Goal: Task Accomplishment & Management: Use online tool/utility

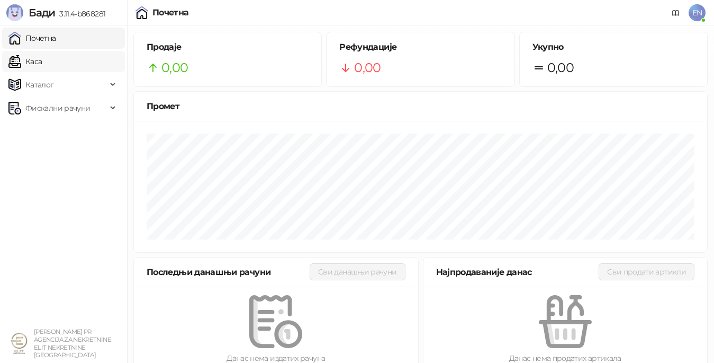
click at [42, 64] on link "Каса" at bounding box center [24, 61] width 33 height 21
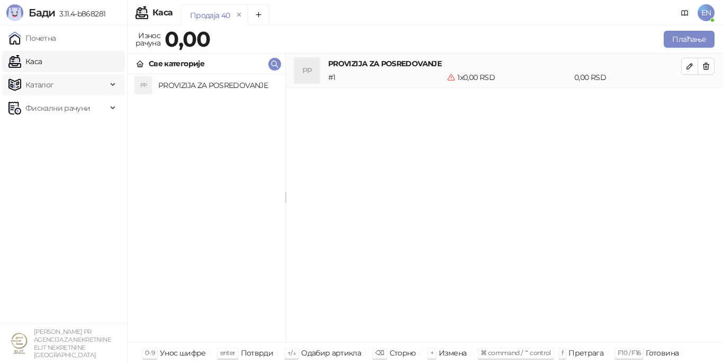
click at [54, 89] on span "Каталог" at bounding box center [57, 84] width 98 height 21
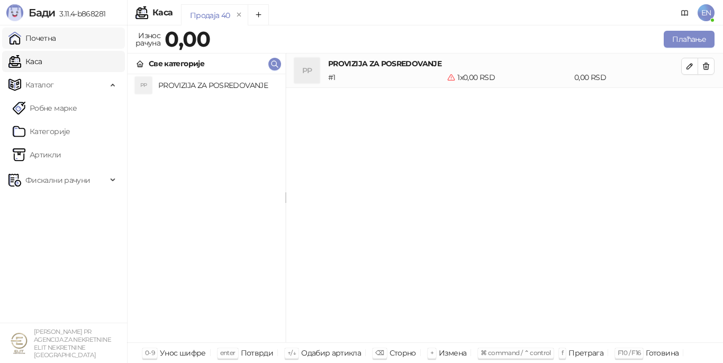
click at [41, 39] on link "Почетна" at bounding box center [32, 38] width 48 height 21
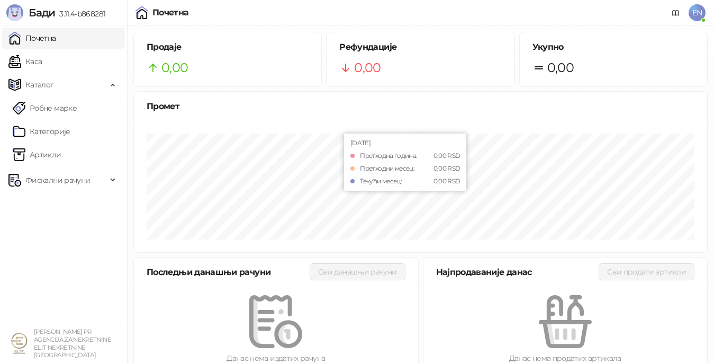
scroll to position [16, 0]
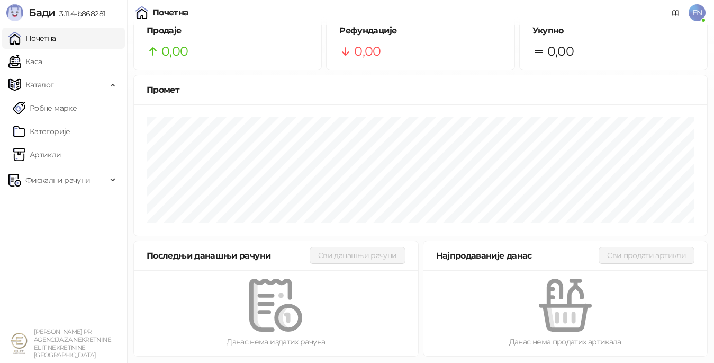
click at [64, 347] on small "[PERSON_NAME] PR AGENCIJA ZA NEKRETNINE ELIT NEKRETNINE [GEOGRAPHIC_DATA]" at bounding box center [72, 343] width 77 height 31
click at [17, 340] on img at bounding box center [18, 342] width 21 height 21
click at [696, 13] on span "EN" at bounding box center [697, 12] width 17 height 17
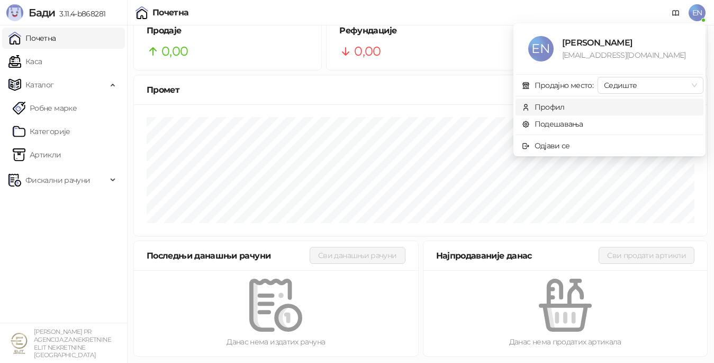
click at [558, 109] on div "Профил" at bounding box center [550, 107] width 30 height 12
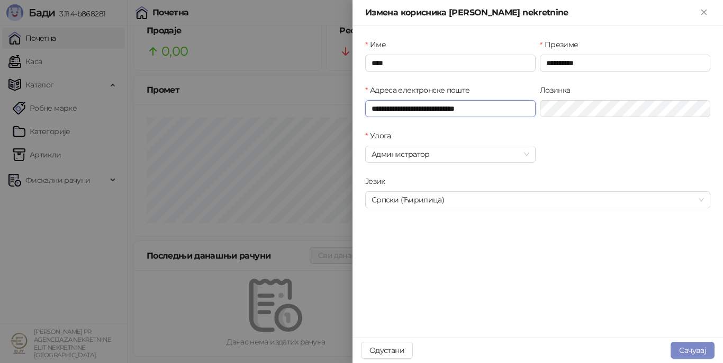
drag, startPoint x: 499, startPoint y: 111, endPoint x: 218, endPoint y: 114, distance: 281.1
click at [218, 114] on div "**********" at bounding box center [361, 181] width 723 height 363
click at [569, 162] on div "Улога Администратор" at bounding box center [537, 153] width 349 height 46
click at [705, 12] on icon "Close" at bounding box center [704, 12] width 10 height 10
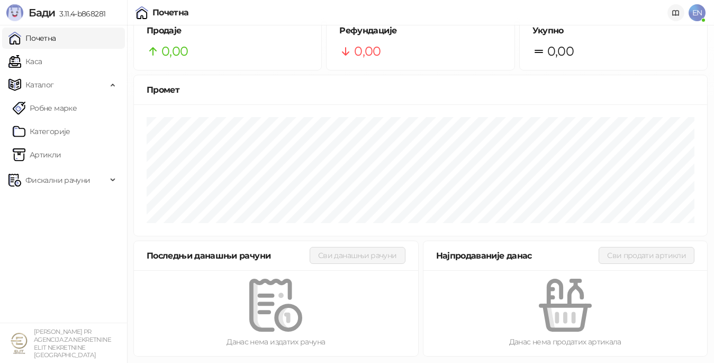
click at [682, 14] on link at bounding box center [675, 12] width 17 height 17
click at [39, 61] on link "Каса" at bounding box center [24, 61] width 33 height 21
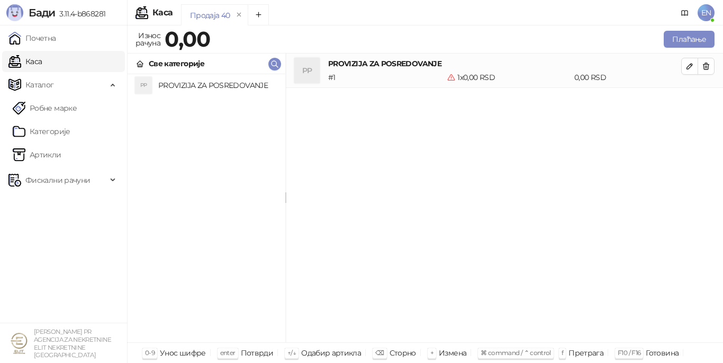
click at [207, 16] on div "Продаја 40" at bounding box center [210, 16] width 40 height 12
click at [156, 10] on div "Каса" at bounding box center [162, 12] width 20 height 8
click at [42, 84] on span "Каталог" at bounding box center [39, 84] width 29 height 21
click at [42, 85] on span "Каталог" at bounding box center [39, 84] width 29 height 21
click at [75, 179] on span "Фискални рачуни" at bounding box center [57, 179] width 65 height 21
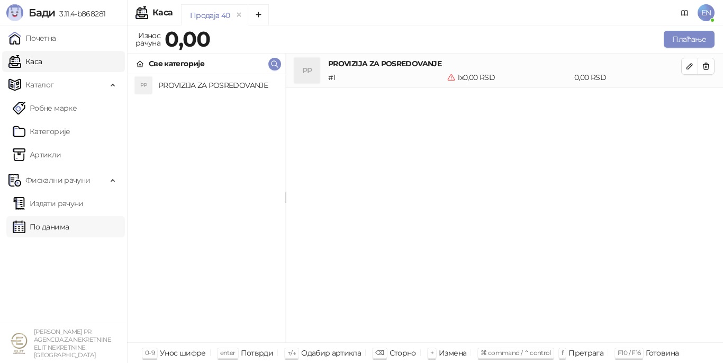
click at [65, 227] on link "По данима" at bounding box center [41, 226] width 56 height 21
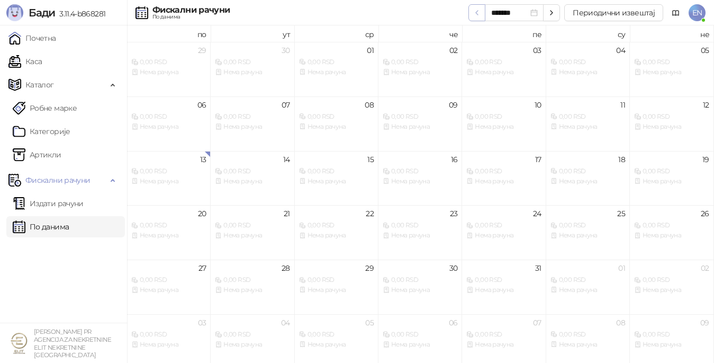
click at [478, 16] on icon "button" at bounding box center [477, 12] width 8 height 8
type input "*******"
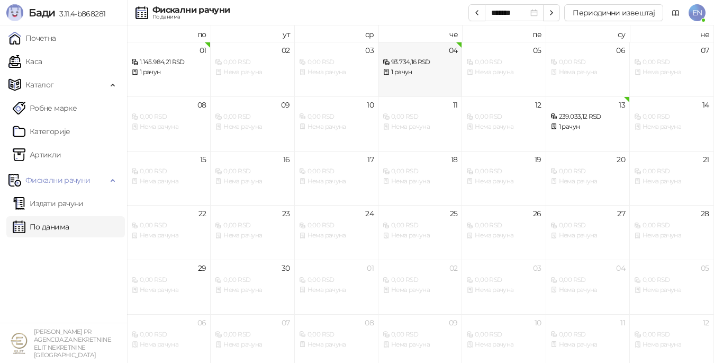
click at [400, 66] on div "93.734,16 RSD" at bounding box center [420, 62] width 75 height 10
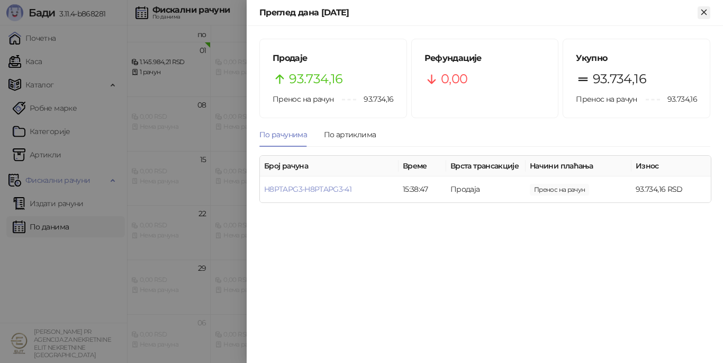
click at [703, 14] on icon "Close" at bounding box center [704, 12] width 10 height 10
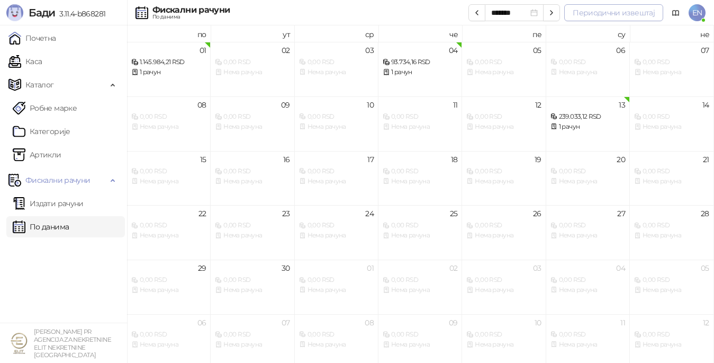
click at [611, 15] on button "Периодични извештај" at bounding box center [613, 12] width 99 height 17
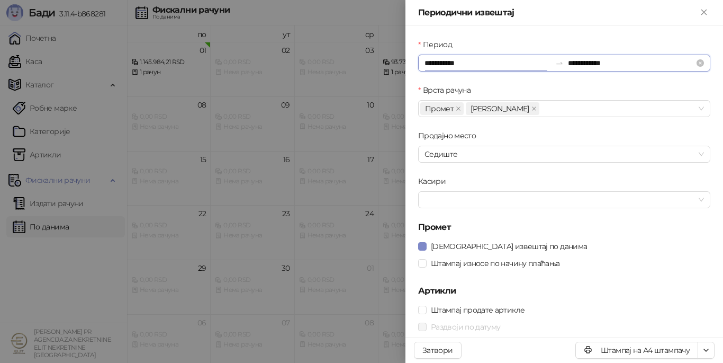
click at [427, 62] on input "**********" at bounding box center [488, 63] width 127 height 12
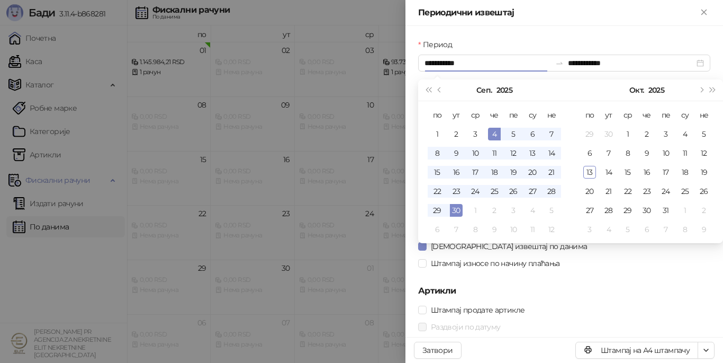
click at [573, 278] on form "**********" at bounding box center [564, 219] width 292 height 360
type input "**********"
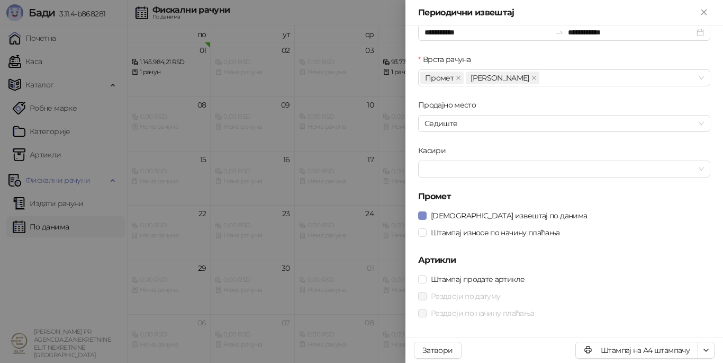
scroll to position [62, 0]
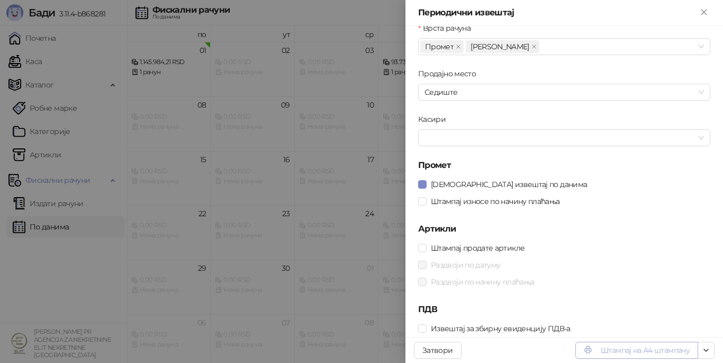
click at [619, 348] on button "Штампај на А4 штампачу" at bounding box center [636, 349] width 123 height 17
